Goal: Navigation & Orientation: Find specific page/section

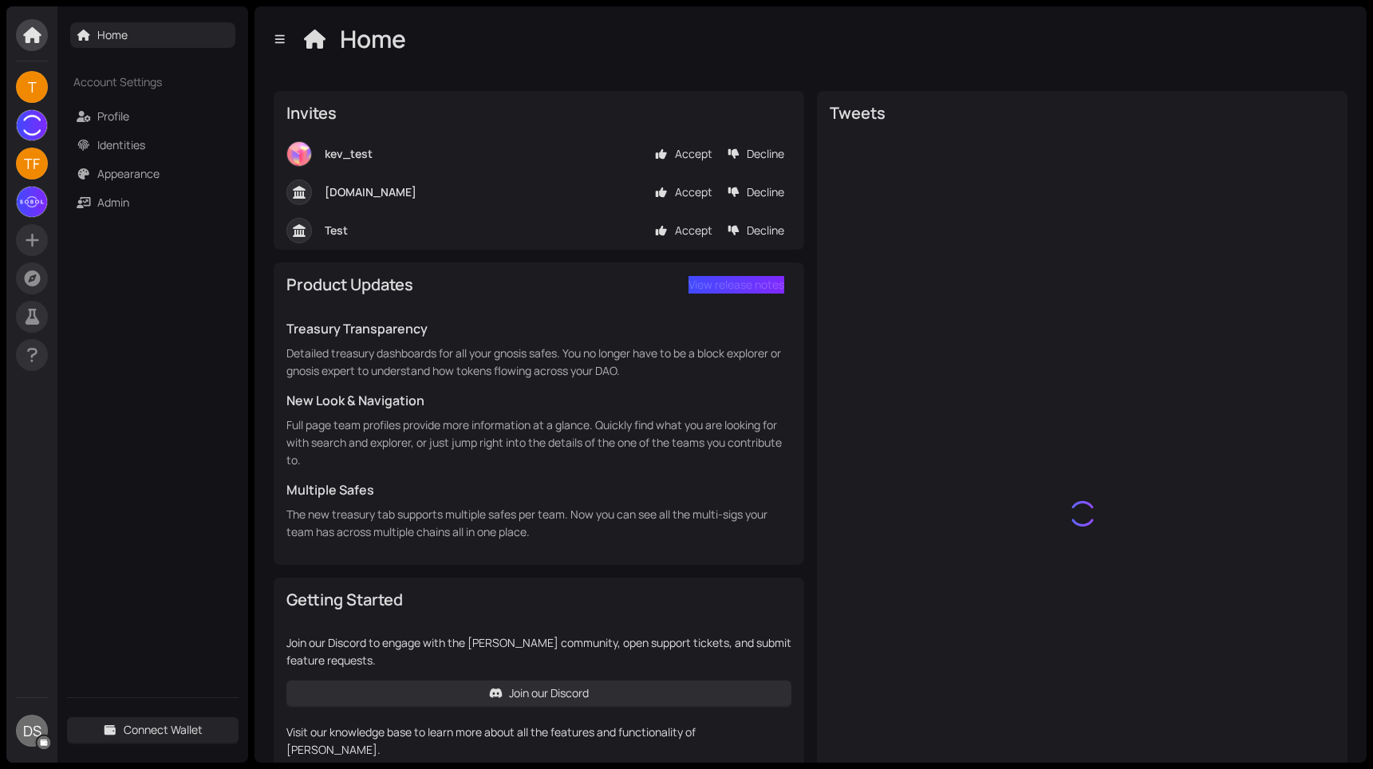
click at [26, 731] on span "DS" at bounding box center [32, 731] width 18 height 32
click at [151, 731] on span "Connect Wallet" at bounding box center [163, 730] width 79 height 18
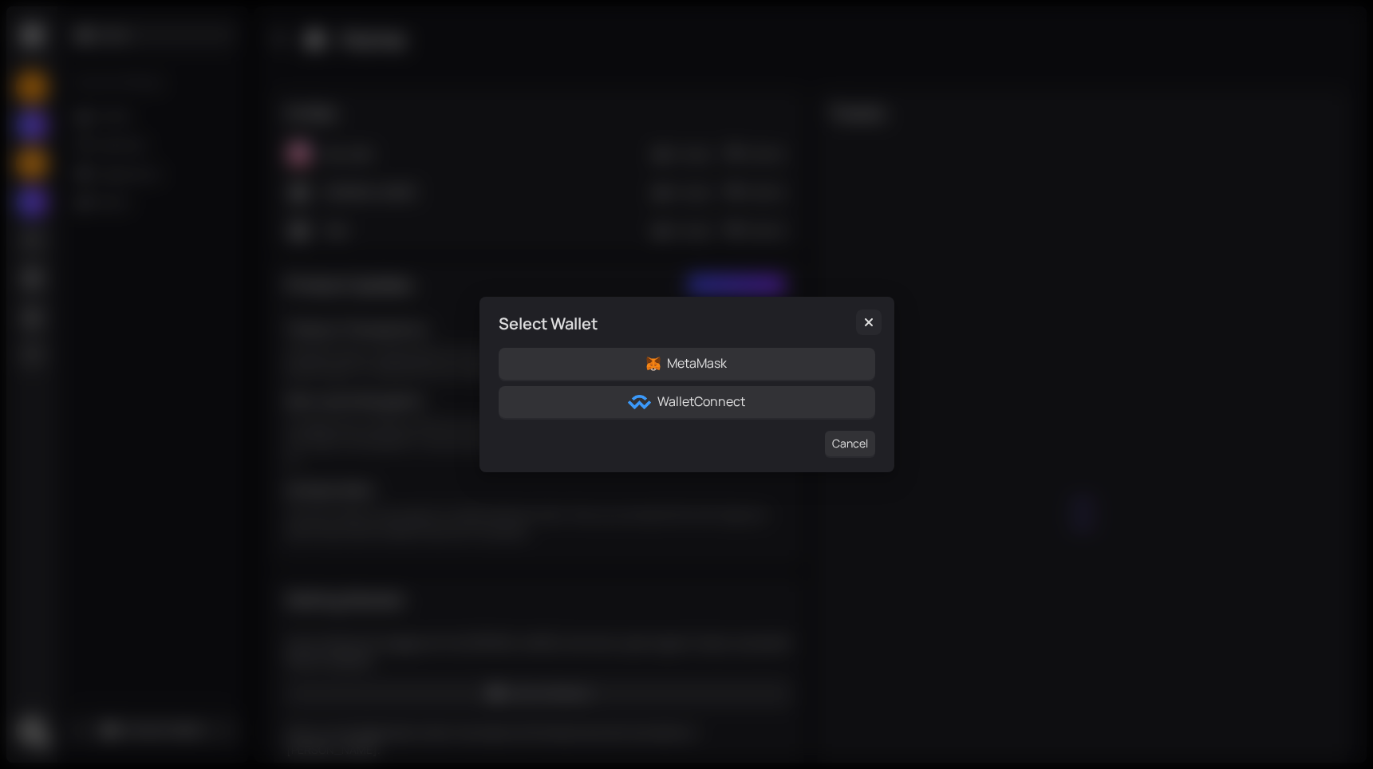
click at [863, 321] on icon "Close" at bounding box center [869, 322] width 16 height 13
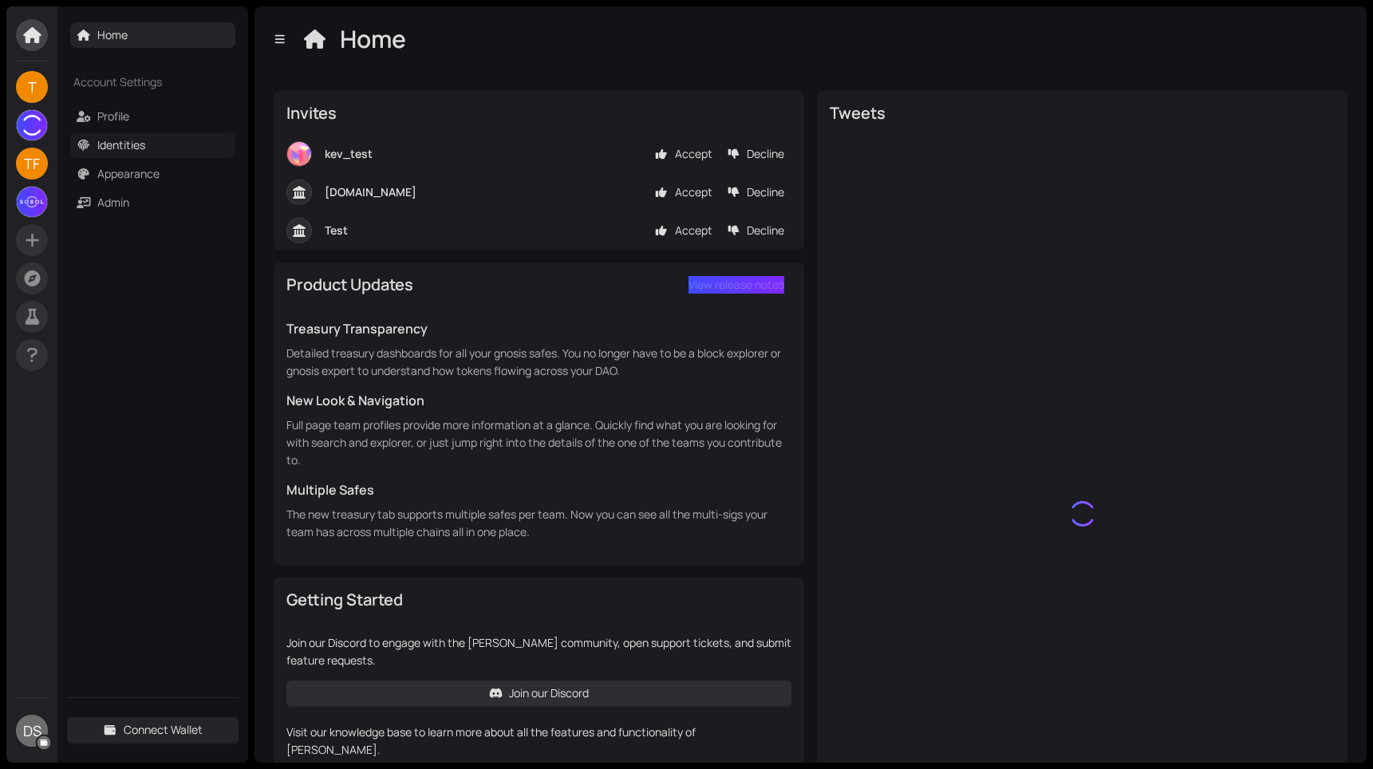
click at [128, 146] on link "Identities" at bounding box center [121, 144] width 48 height 15
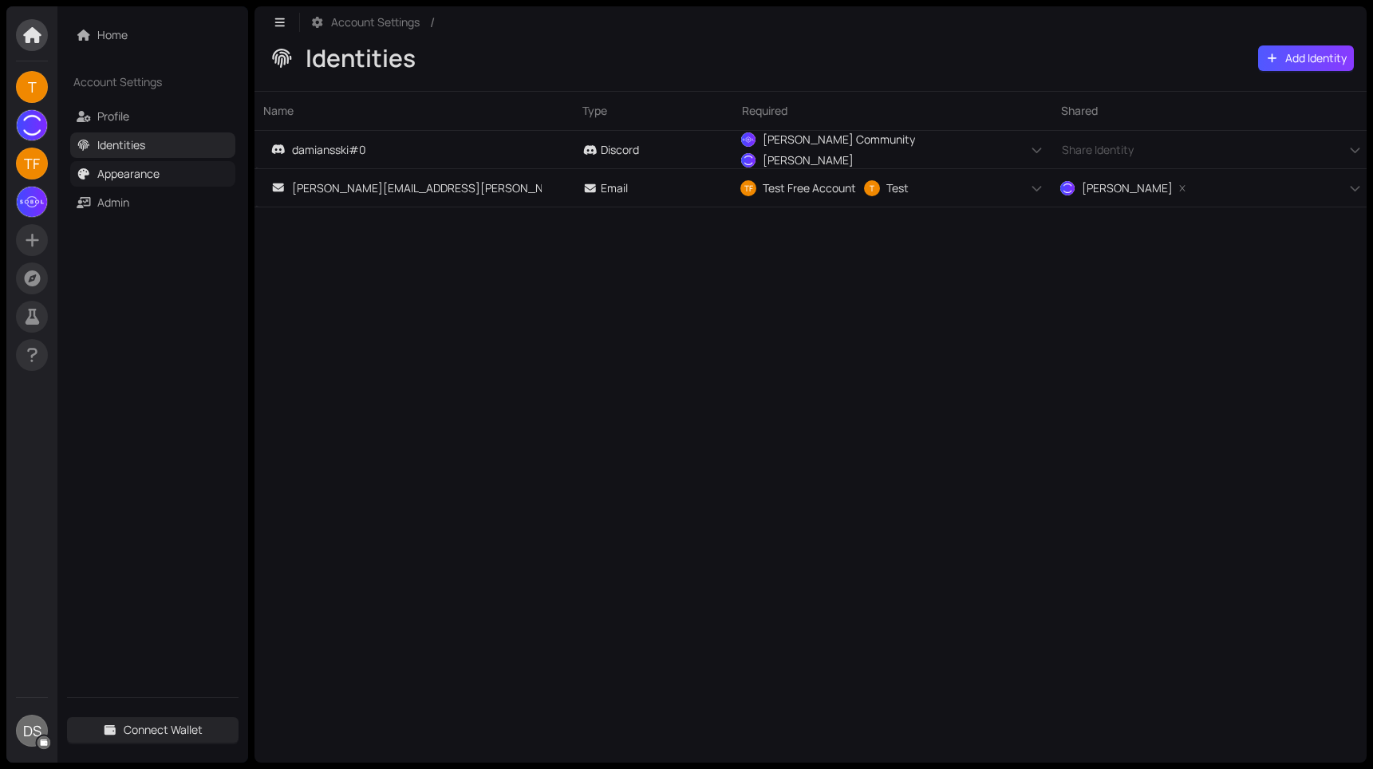
click at [130, 178] on link "Appearance" at bounding box center [128, 173] width 62 height 15
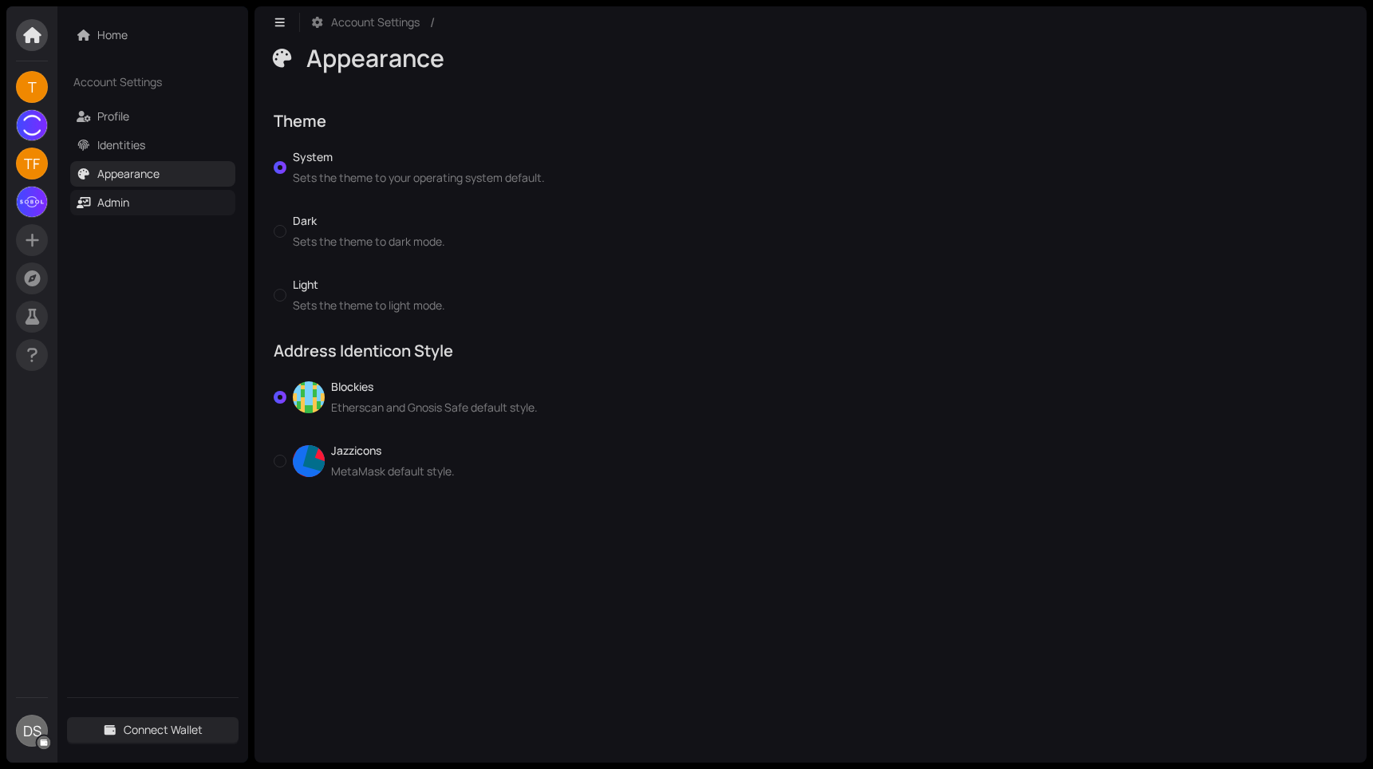
click at [121, 199] on link "Admin" at bounding box center [113, 202] width 32 height 15
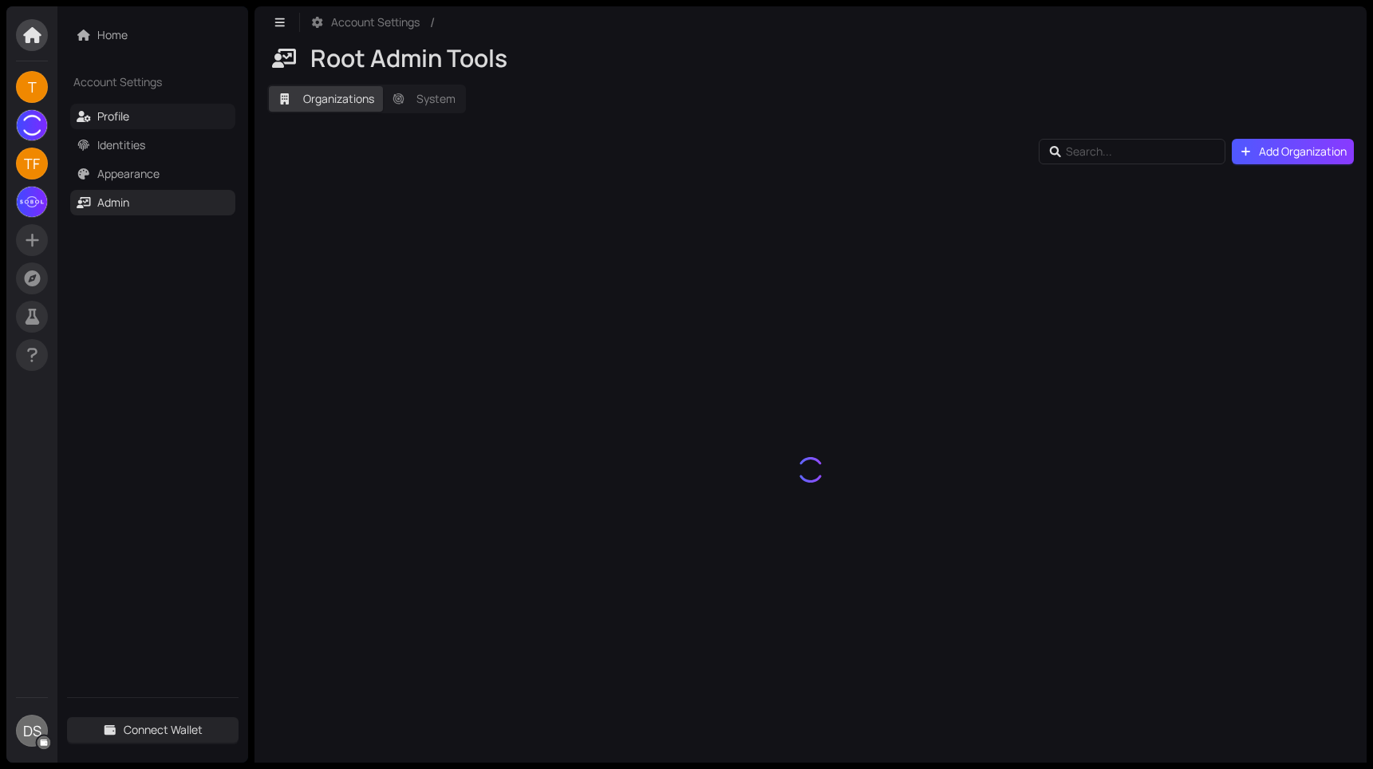
click at [105, 120] on link "Profile" at bounding box center [113, 115] width 32 height 15
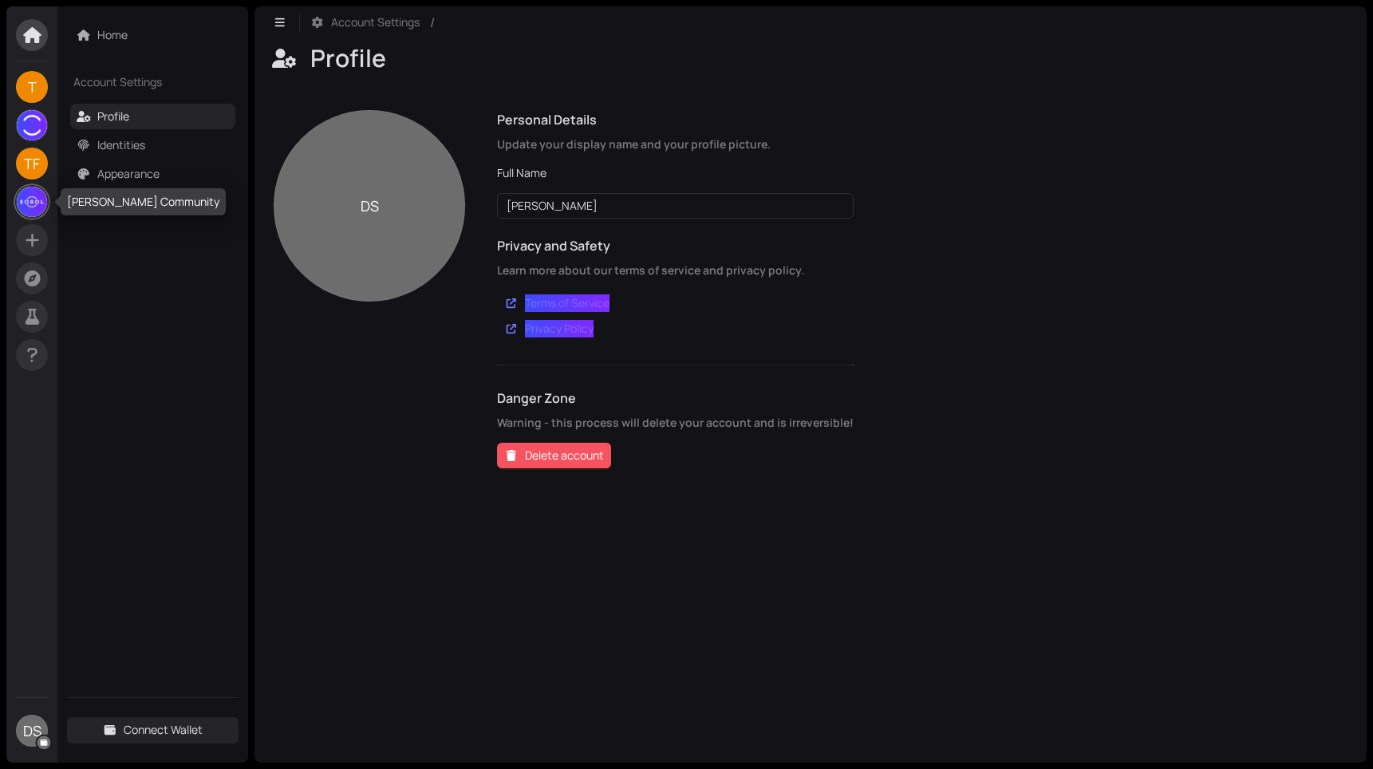
click at [25, 205] on img at bounding box center [32, 202] width 30 height 30
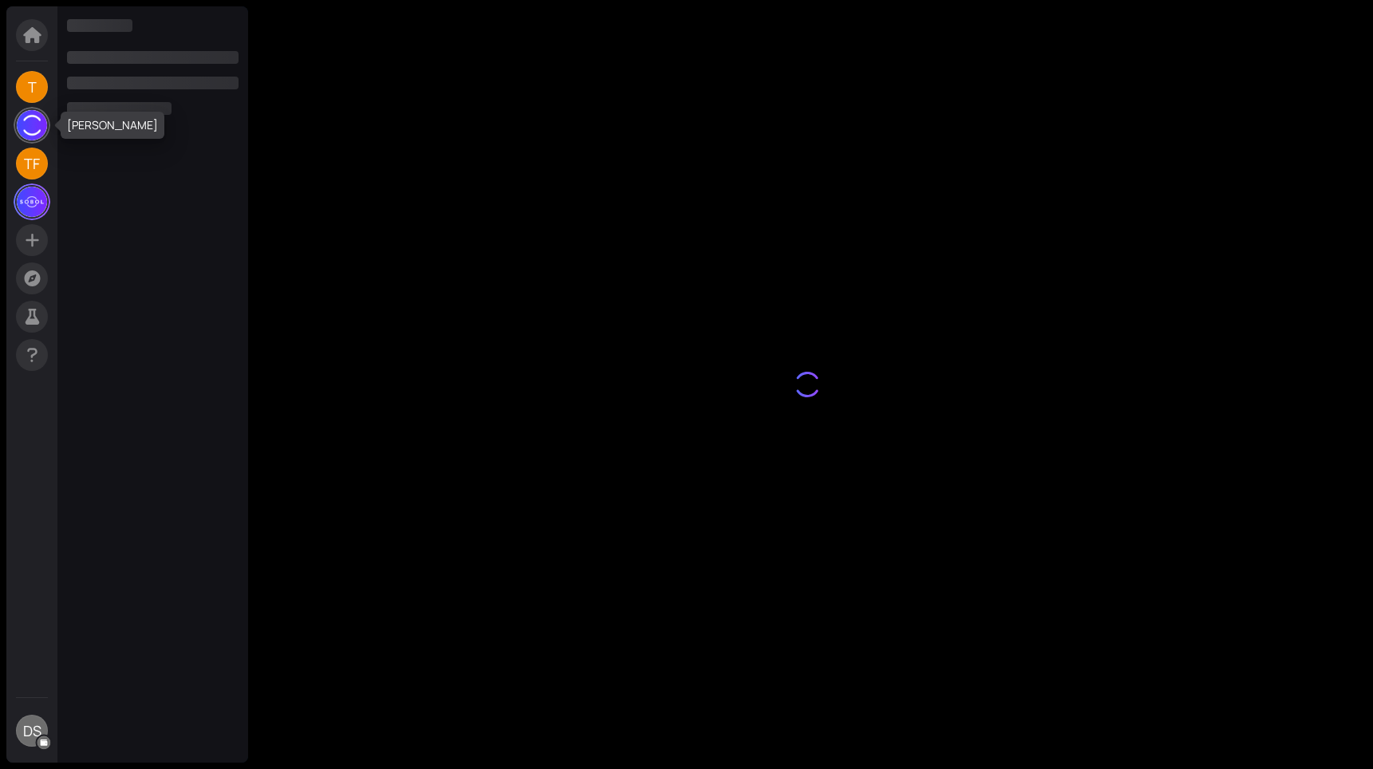
click at [31, 124] on img at bounding box center [32, 125] width 30 height 30
